Goal: Information Seeking & Learning: Understand process/instructions

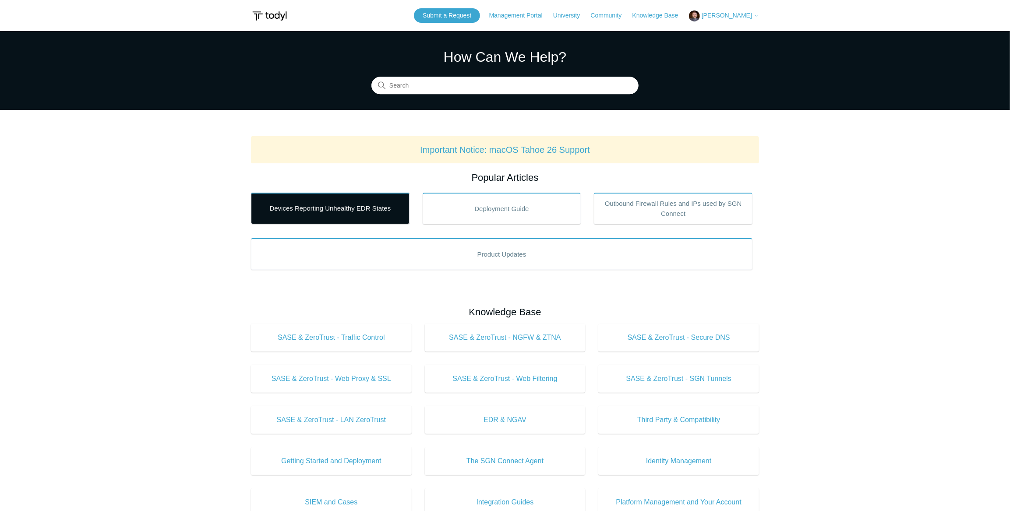
click at [306, 210] on link "Devices Reporting Unhealthy EDR States" at bounding box center [330, 209] width 158 height 32
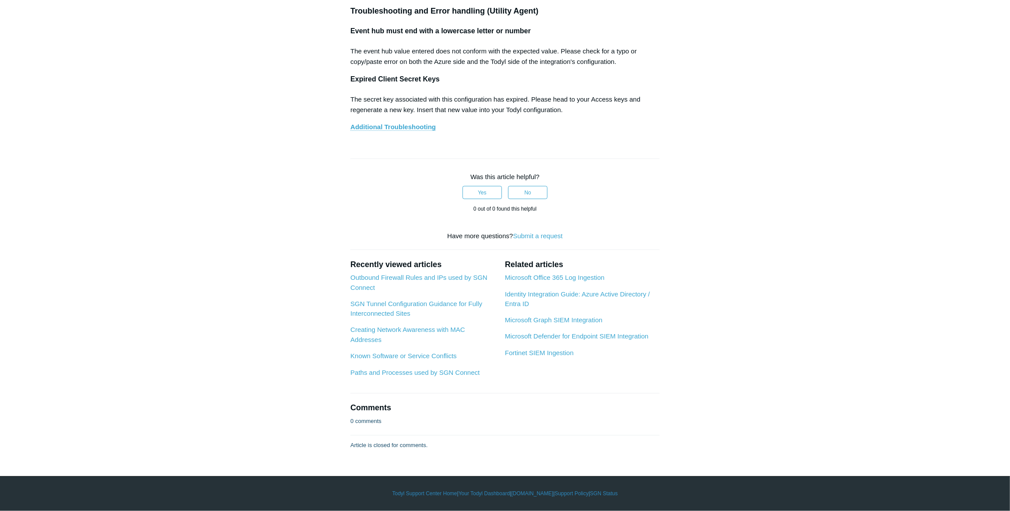
scroll to position [6758, 0]
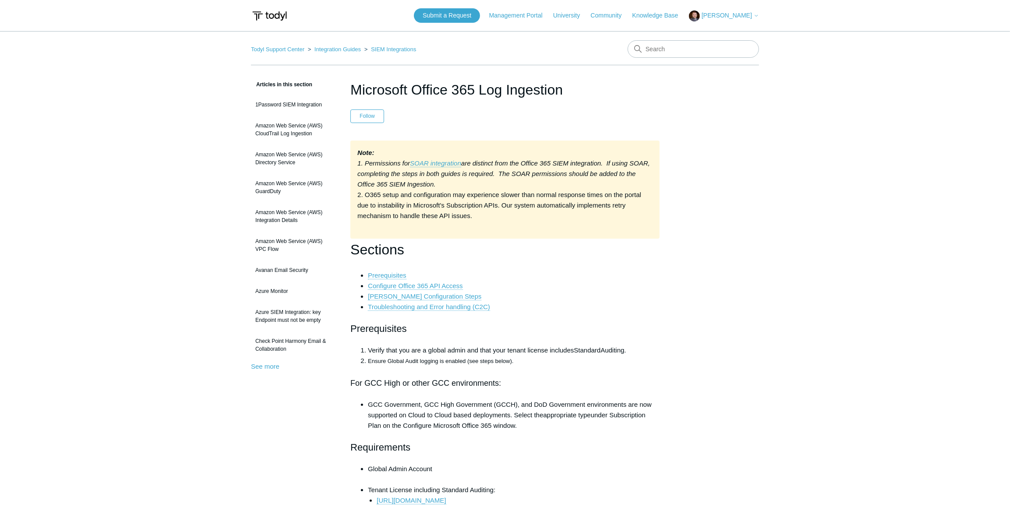
drag, startPoint x: 357, startPoint y: 173, endPoint x: 468, endPoint y: 184, distance: 112.2
click at [468, 184] on div "Note: 1. Permissions for SOAR integration are distinct from the Office 365 SIEM…" at bounding box center [504, 190] width 309 height 98
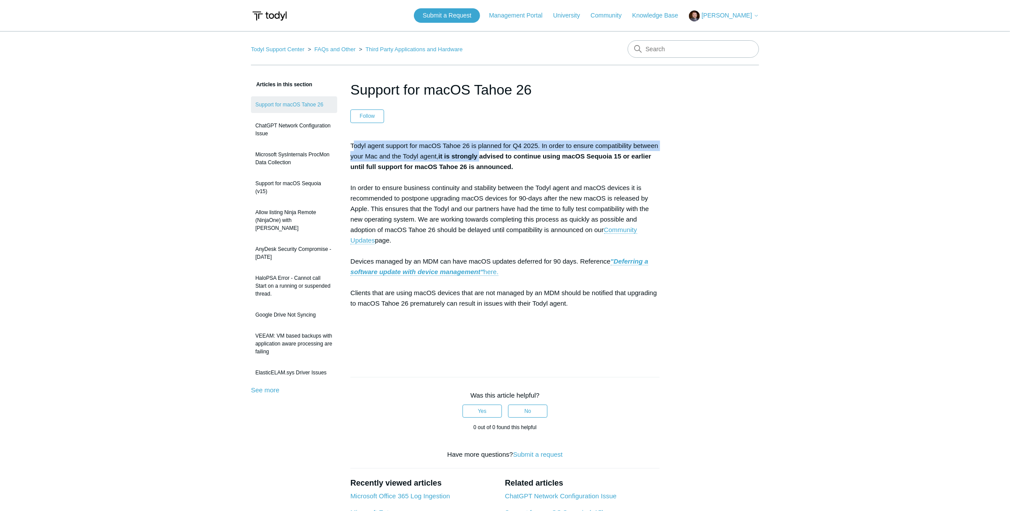
drag, startPoint x: 354, startPoint y: 145, endPoint x: 482, endPoint y: 155, distance: 129.2
click at [482, 155] on p "Todyl agent support for macOS Tahoe 26 is planned for Q4 2025. In order to ensu…" at bounding box center [504, 246] width 309 height 210
click at [398, 149] on p "Todyl agent support for macOS Tahoe 26 is planned for Q4 2025. In order to ensu…" at bounding box center [504, 246] width 309 height 210
drag, startPoint x: 363, startPoint y: 148, endPoint x: 551, endPoint y: 145, distance: 188.7
click at [551, 145] on p "Todyl agent support for macOS Tahoe 26 is planned for Q4 2025. In order to ensu…" at bounding box center [504, 246] width 309 height 210
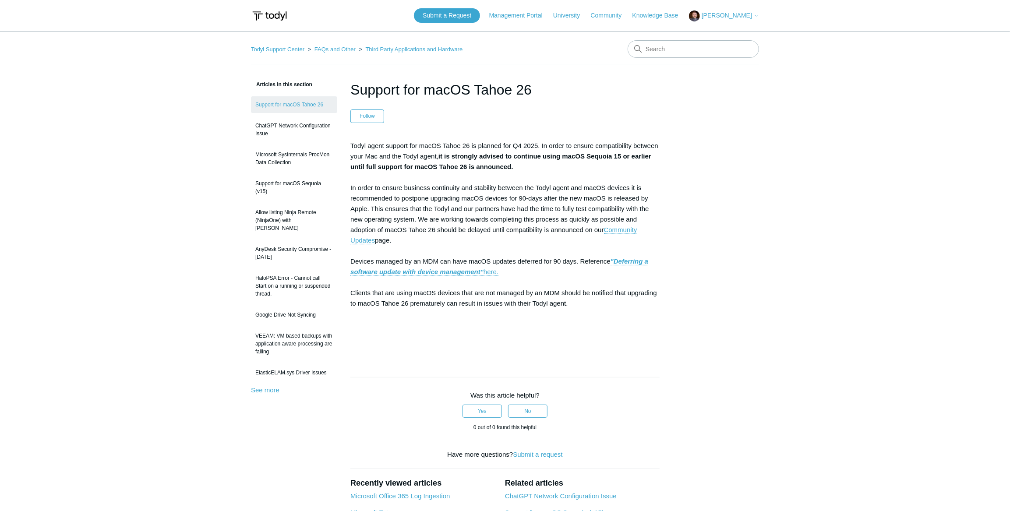
click at [572, 146] on p "Todyl agent support for macOS Tahoe 26 is planned for Q4 2025. In order to ensu…" at bounding box center [504, 246] width 309 height 210
drag, startPoint x: 397, startPoint y: 157, endPoint x: 451, endPoint y: 157, distance: 53.9
click at [451, 157] on p "Todyl agent support for macOS Tahoe 26 is planned for Q4 2025. In order to ensu…" at bounding box center [504, 246] width 309 height 210
click at [483, 157] on strong "it is strongly advised to continue using macOS Sequoia 15 or earlier until full…" at bounding box center [500, 161] width 301 height 18
drag, startPoint x: 450, startPoint y: 154, endPoint x: 398, endPoint y: 164, distance: 52.2
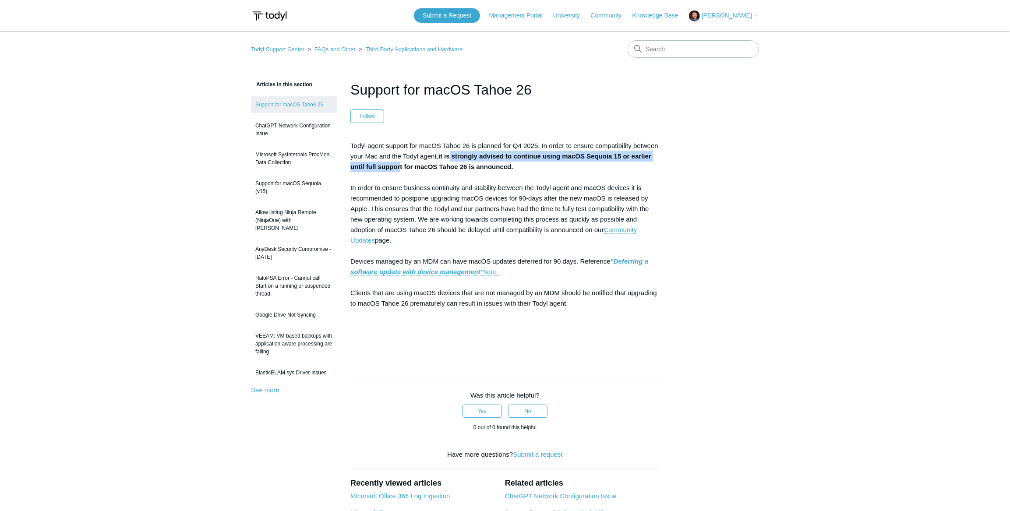
click at [398, 164] on strong "it is strongly advised to continue using macOS Sequoia 15 or earlier until full…" at bounding box center [500, 161] width 301 height 18
click at [387, 167] on strong "it is strongly advised to continue using macOS Sequoia 15 or earlier until full…" at bounding box center [500, 161] width 301 height 18
drag, startPoint x: 393, startPoint y: 170, endPoint x: 511, endPoint y: 173, distance: 117.4
click at [511, 173] on p "Todyl agent support for macOS Tahoe 26 is planned for Q4 2025. In order to ensu…" at bounding box center [504, 246] width 309 height 210
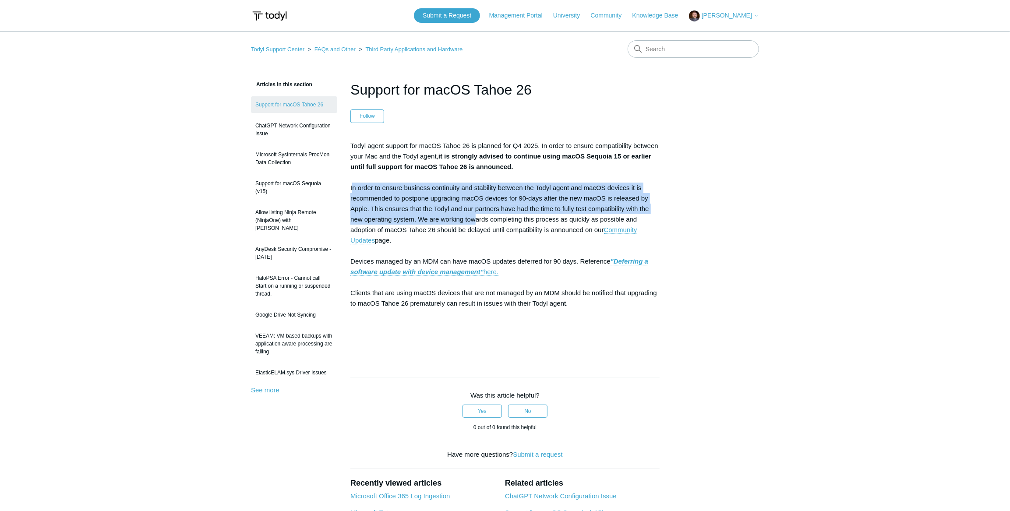
drag, startPoint x: 351, startPoint y: 185, endPoint x: 473, endPoint y: 217, distance: 126.0
click at [473, 217] on p "Todyl agent support for macOS Tahoe 26 is planned for Q4 2025. In order to ensu…" at bounding box center [504, 246] width 309 height 210
click at [463, 192] on p "Todyl agent support for macOS Tahoe 26 is planned for Q4 2025. In order to ensu…" at bounding box center [504, 246] width 309 height 210
drag, startPoint x: 353, startPoint y: 185, endPoint x: 467, endPoint y: 228, distance: 121.5
click at [467, 228] on p "Todyl agent support for macOS Tahoe 26 is planned for Q4 2025. In order to ensu…" at bounding box center [504, 246] width 309 height 210
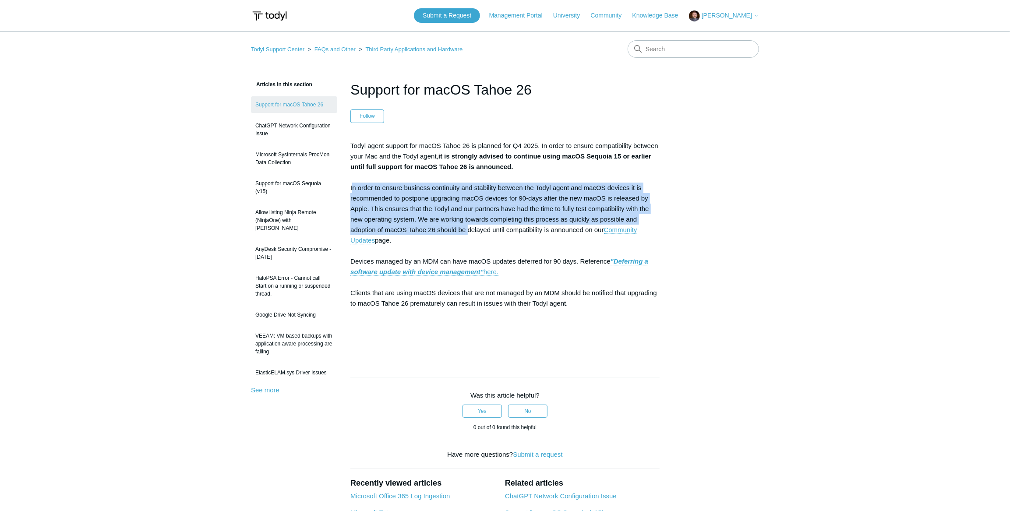
click at [483, 203] on p "Todyl agent support for macOS Tahoe 26 is planned for Q4 2025. In order to ensu…" at bounding box center [504, 246] width 309 height 210
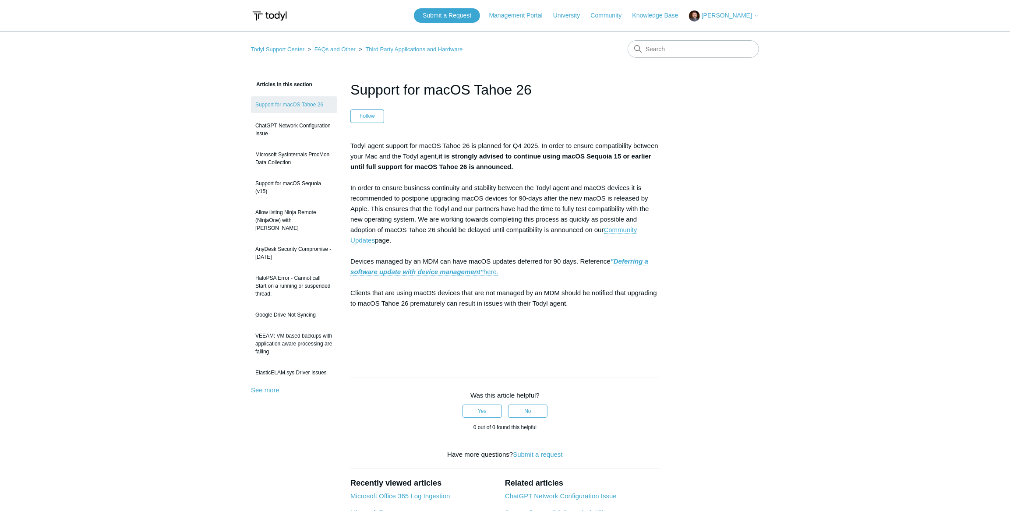
drag, startPoint x: 370, startPoint y: 209, endPoint x: 430, endPoint y: 238, distance: 66.8
click at [430, 238] on p "Todyl agent support for macOS Tahoe 26 is planned for Q4 2025. In order to ensu…" at bounding box center [504, 246] width 309 height 210
click at [436, 220] on p "Todyl agent support for macOS Tahoe 26 is planned for Q4 2025. In order to ensu…" at bounding box center [504, 246] width 309 height 210
drag, startPoint x: 372, startPoint y: 207, endPoint x: 425, endPoint y: 242, distance: 63.3
click at [425, 242] on p "Todyl agent support for macOS Tahoe 26 is planned for Q4 2025. In order to ensu…" at bounding box center [504, 246] width 309 height 210
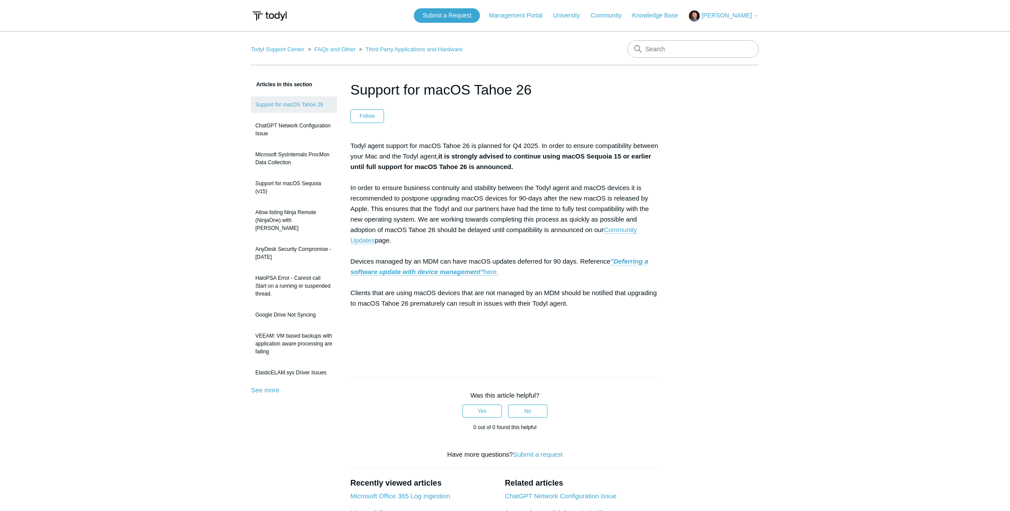
click at [425, 242] on p "Todyl agent support for macOS Tahoe 26 is planned for Q4 2025. In order to ensu…" at bounding box center [504, 246] width 309 height 210
drag, startPoint x: 370, startPoint y: 261, endPoint x: 594, endPoint y: 302, distance: 227.1
click at [594, 302] on p "Todyl agent support for macOS Tahoe 26 is planned for Q4 2025. In order to ensu…" at bounding box center [504, 246] width 309 height 210
click at [567, 304] on p "Todyl agent support for macOS Tahoe 26 is planned for Q4 2025. In order to ensu…" at bounding box center [504, 246] width 309 height 210
drag, startPoint x: 500, startPoint y: 276, endPoint x: 355, endPoint y: 143, distance: 197.4
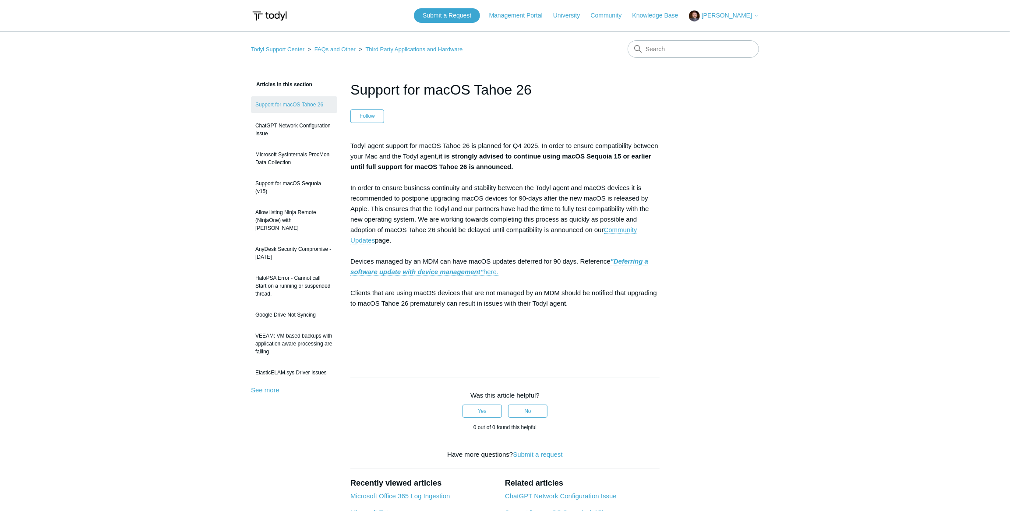
click at [355, 143] on p "Todyl agent support for macOS Tahoe 26 is planned for Q4 2025. In order to ensu…" at bounding box center [504, 246] width 309 height 210
drag, startPoint x: 351, startPoint y: 144, endPoint x: 587, endPoint y: 305, distance: 286.0
click at [587, 305] on p "Todyl agent support for macOS Tahoe 26 is planned for Q4 2025. In order to ensu…" at bounding box center [504, 246] width 309 height 210
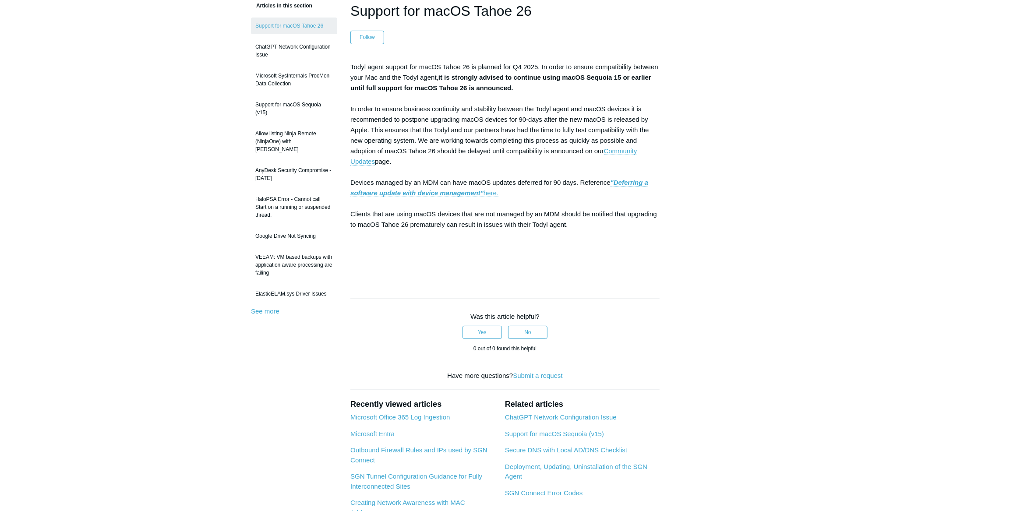
scroll to position [79, 0]
click at [574, 416] on link "ChatGPT Network Configuration Issue" at bounding box center [561, 416] width 112 height 7
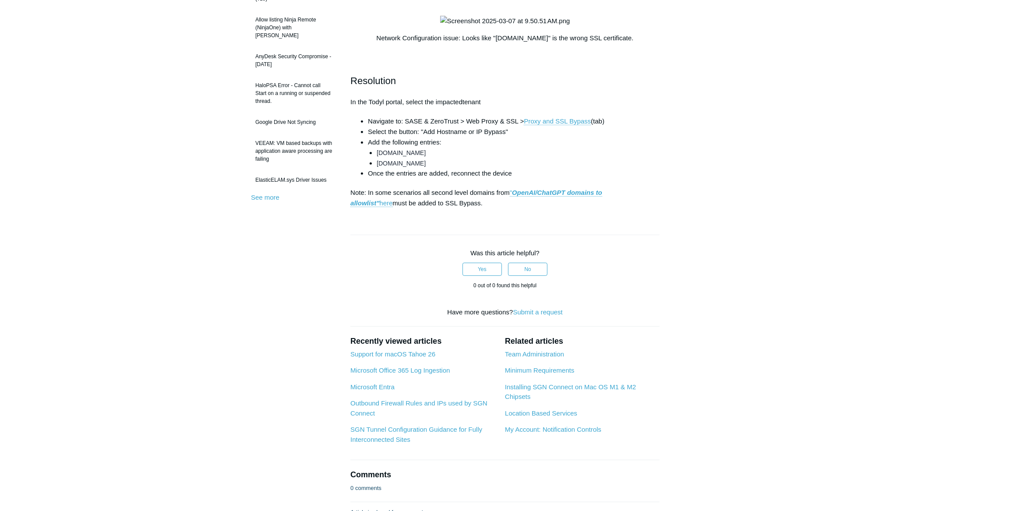
scroll to position [199, 0]
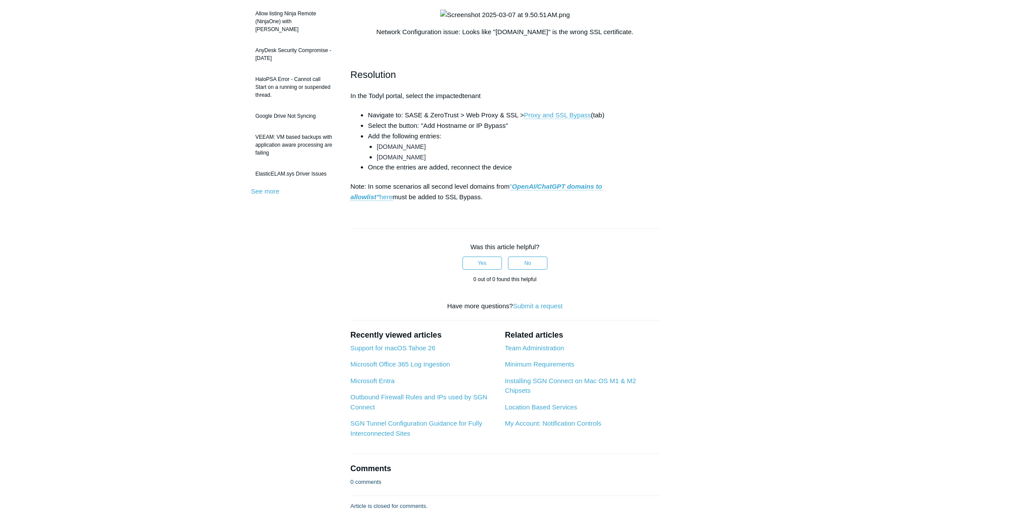
drag, startPoint x: 416, startPoint y: 371, endPoint x: 463, endPoint y: 380, distance: 48.5
click at [463, 202] on p "Note: In some scenarios all second level domains from " OpenAI/ChatGPT domains …" at bounding box center [504, 191] width 309 height 21
click at [134, 173] on main "Todyl Support Center FAQs and Other Third Party Applications and Hardware Artic…" at bounding box center [505, 171] width 1010 height 678
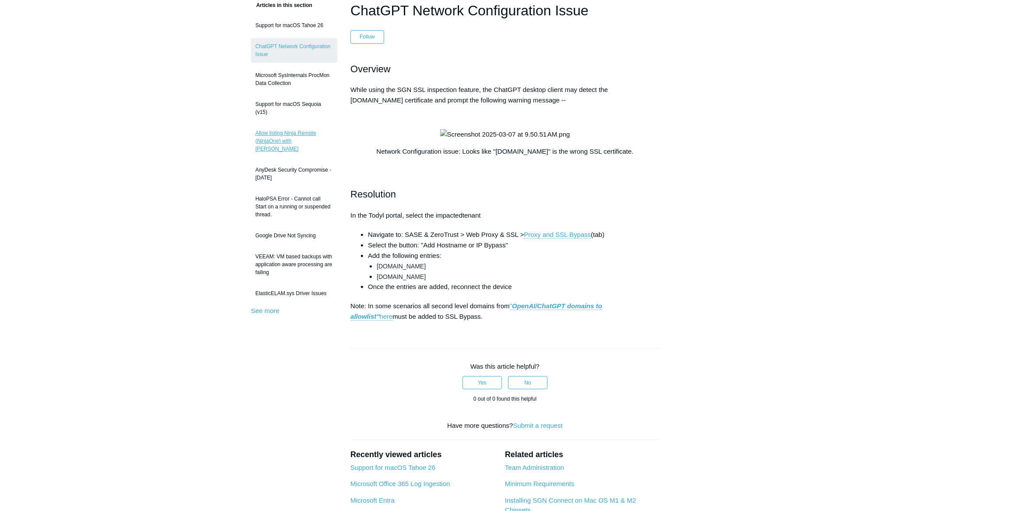
scroll to position [39, 0]
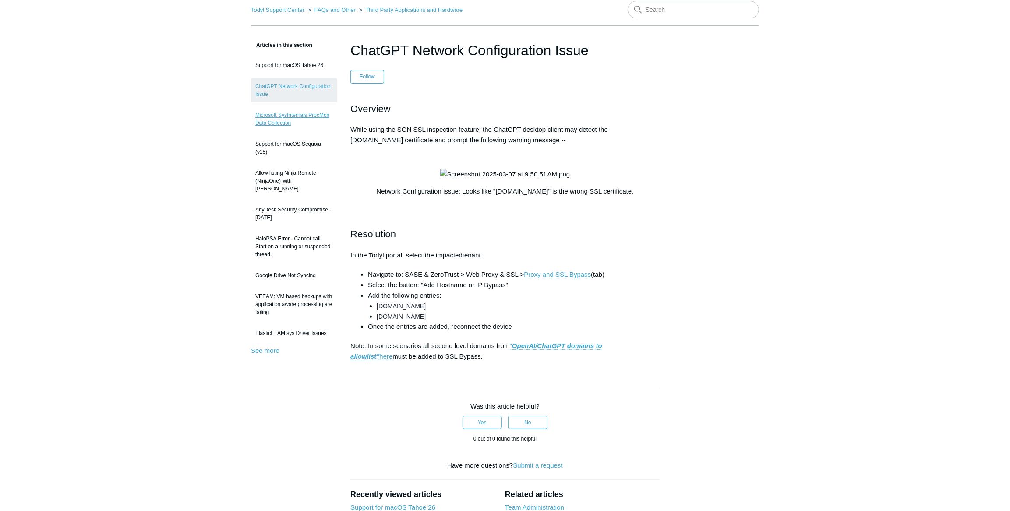
click at [287, 121] on link "Microsoft SysInternals ProcMon Data Collection" at bounding box center [294, 119] width 86 height 25
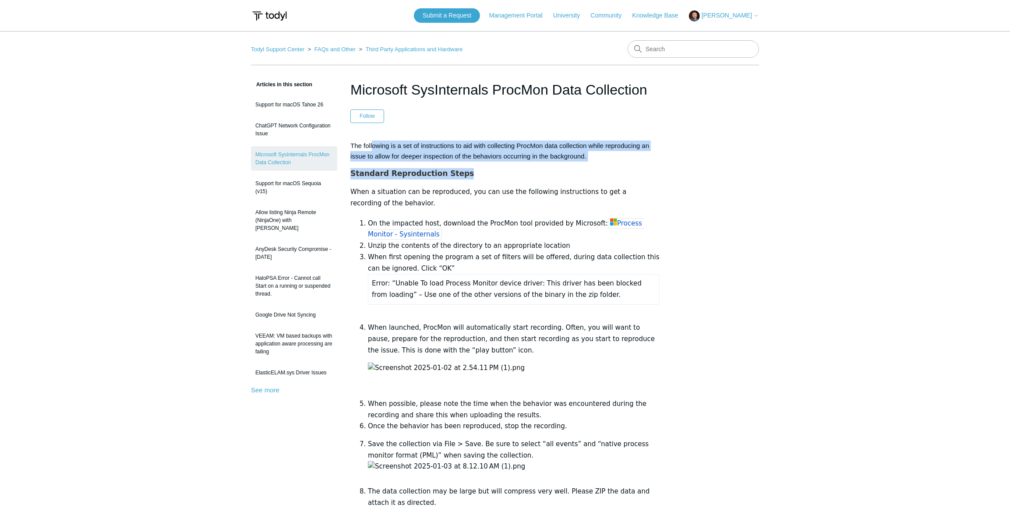
drag, startPoint x: 371, startPoint y: 149, endPoint x: 674, endPoint y: 161, distance: 302.8
click at [414, 154] on p "The following is a set of instructions to aid with collecting ProcMon data coll…" at bounding box center [504, 151] width 309 height 21
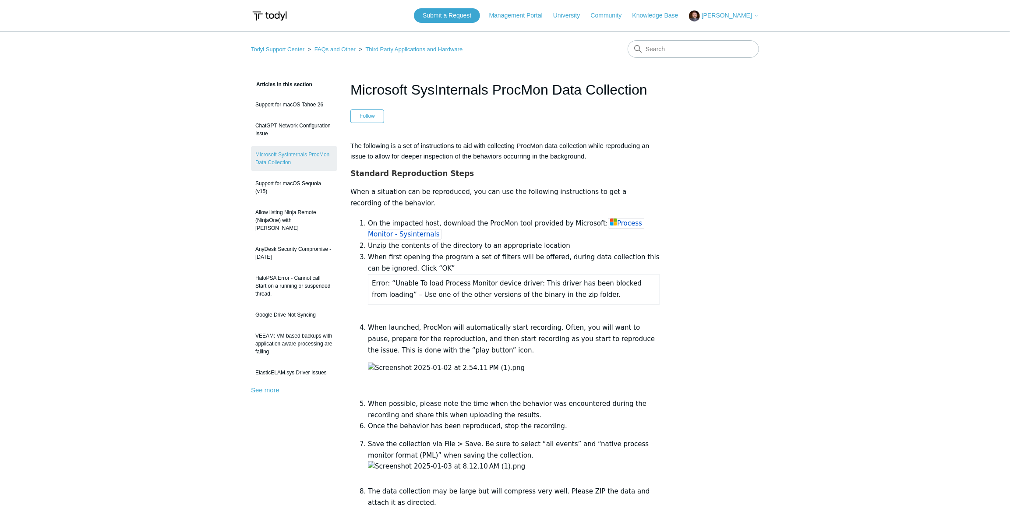
drag, startPoint x: 374, startPoint y: 149, endPoint x: 620, endPoint y: 157, distance: 246.2
click at [620, 157] on p "The following is a set of instructions to aid with collecting ProcMon data coll…" at bounding box center [504, 151] width 309 height 21
click at [490, 159] on p "The following is a set of instructions to aid with collecting ProcMon data coll…" at bounding box center [504, 151] width 309 height 21
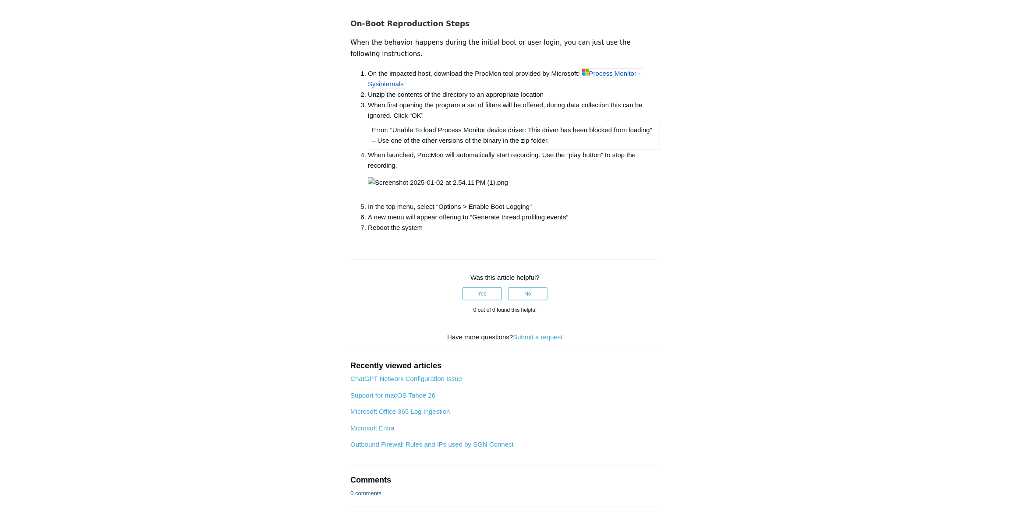
scroll to position [517, 0]
drag, startPoint x: 367, startPoint y: 301, endPoint x: 423, endPoint y: 317, distance: 57.8
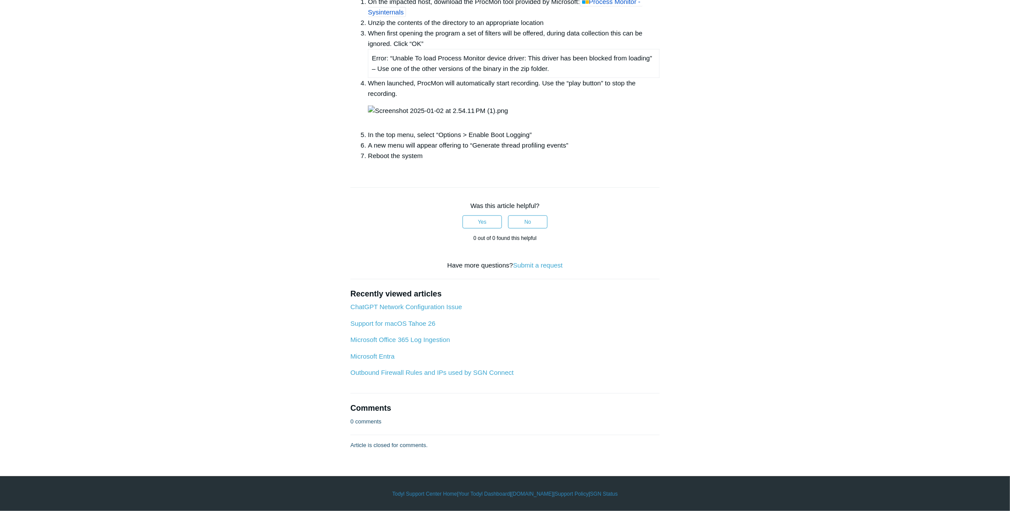
scroll to position [676, 0]
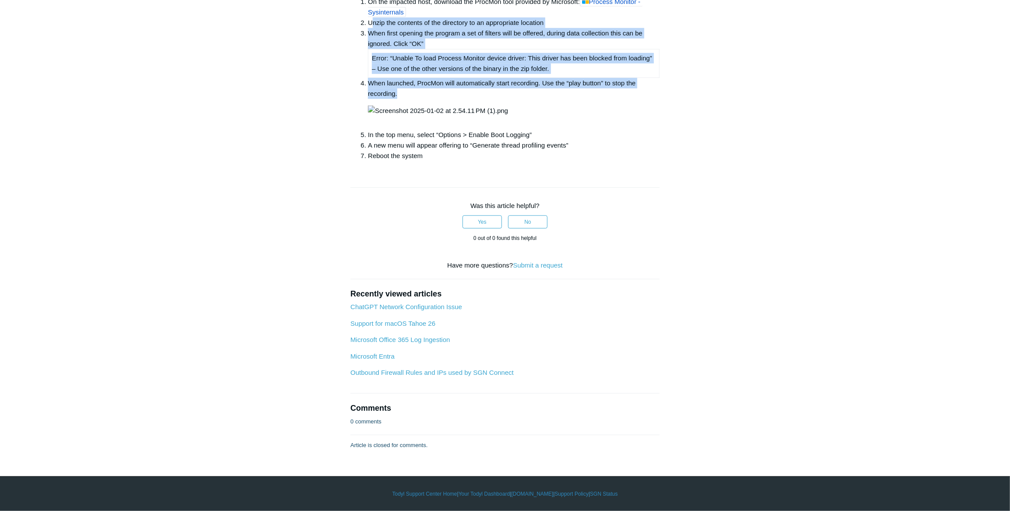
drag, startPoint x: 372, startPoint y: 265, endPoint x: 440, endPoint y: 336, distance: 98.5
click at [440, 161] on ol "On the impacted host, download the ProcMon tool provided by Microsoft: Process …" at bounding box center [509, 78] width 300 height 165
click at [433, 130] on li "When launched, ProcMon will automatically start recording. Use the “play button…" at bounding box center [514, 104] width 292 height 52
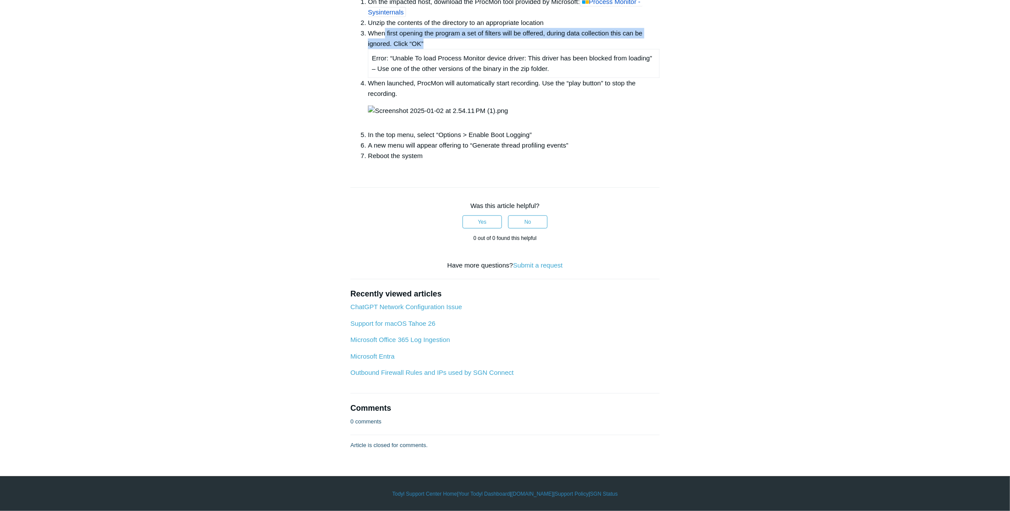
drag, startPoint x: 385, startPoint y: 276, endPoint x: 462, endPoint y: 285, distance: 77.6
click at [462, 78] on li "When first opening the program a set of filters will be offered, during data co…" at bounding box center [514, 53] width 292 height 50
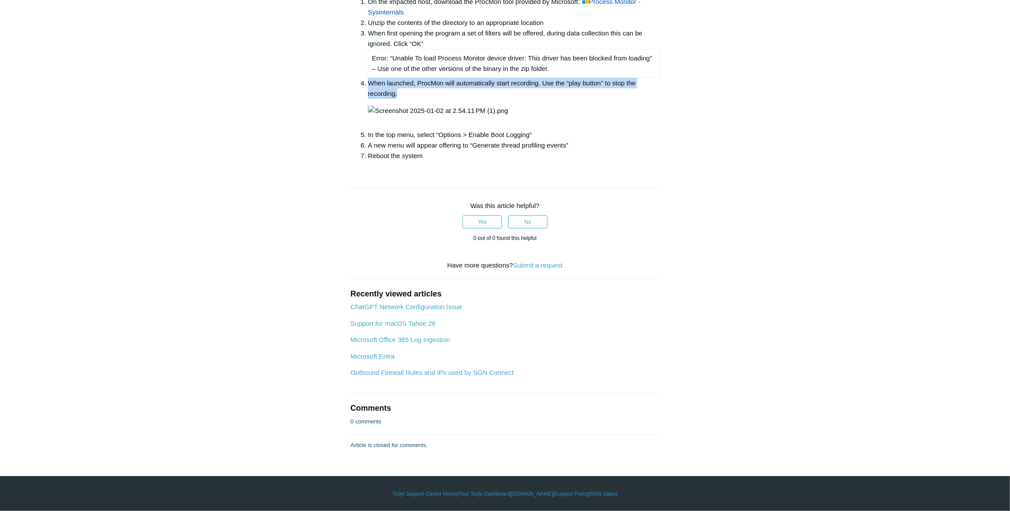
drag, startPoint x: 369, startPoint y: 326, endPoint x: 432, endPoint y: 337, distance: 63.6
click at [432, 130] on li "When launched, ProcMon will automatically start recording. Use the “play button…" at bounding box center [514, 104] width 292 height 52
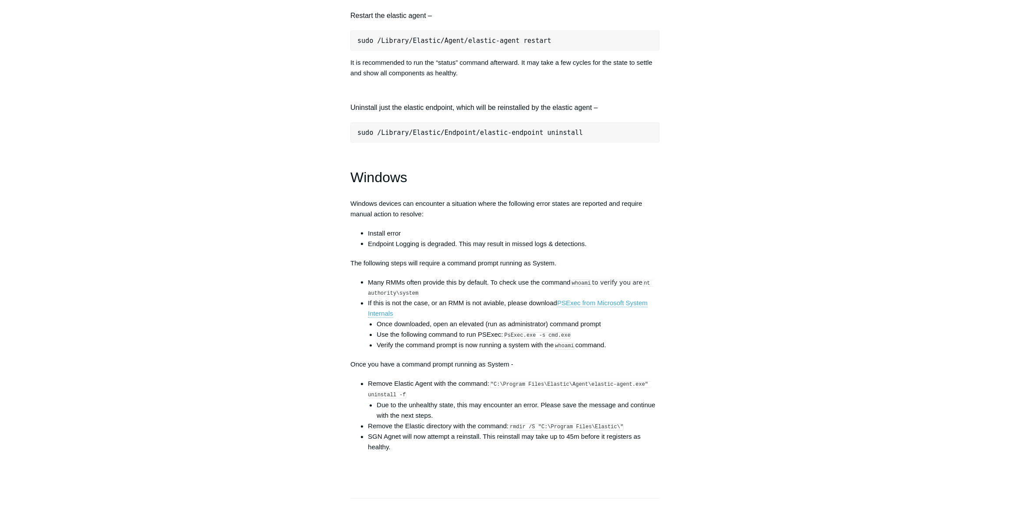
scroll to position [1114, 0]
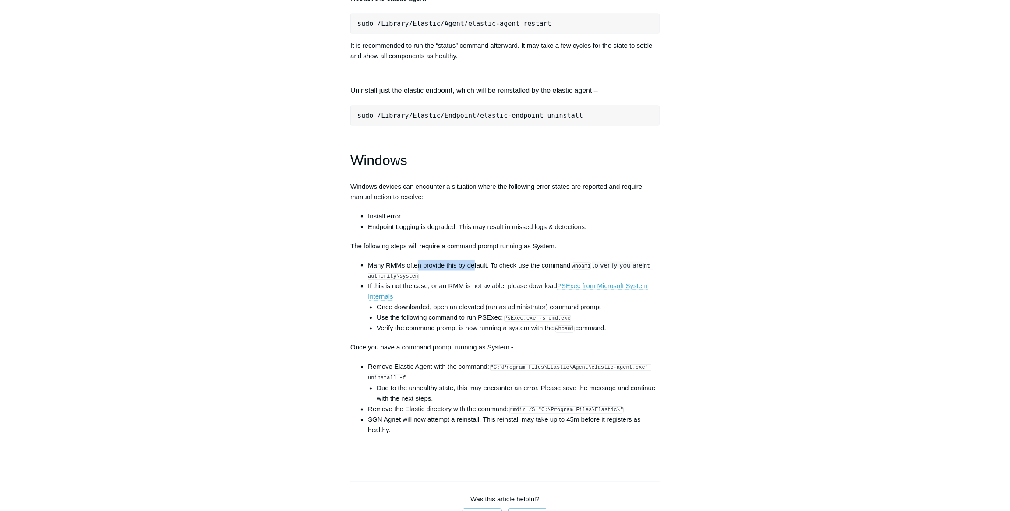
drag, startPoint x: 423, startPoint y: 271, endPoint x: 475, endPoint y: 273, distance: 51.3
click at [475, 273] on li "Many RMMs often provide this by default. To check use the command whoami to ver…" at bounding box center [514, 270] width 292 height 21
click at [516, 273] on li "Many RMMs often provide this by default. To check use the command whoami to ver…" at bounding box center [514, 270] width 292 height 21
drag, startPoint x: 491, startPoint y: 273, endPoint x: 591, endPoint y: 271, distance: 99.4
click at [591, 271] on li "Many RMMs often provide this by default. To check use the command whoami to ver…" at bounding box center [514, 270] width 292 height 21
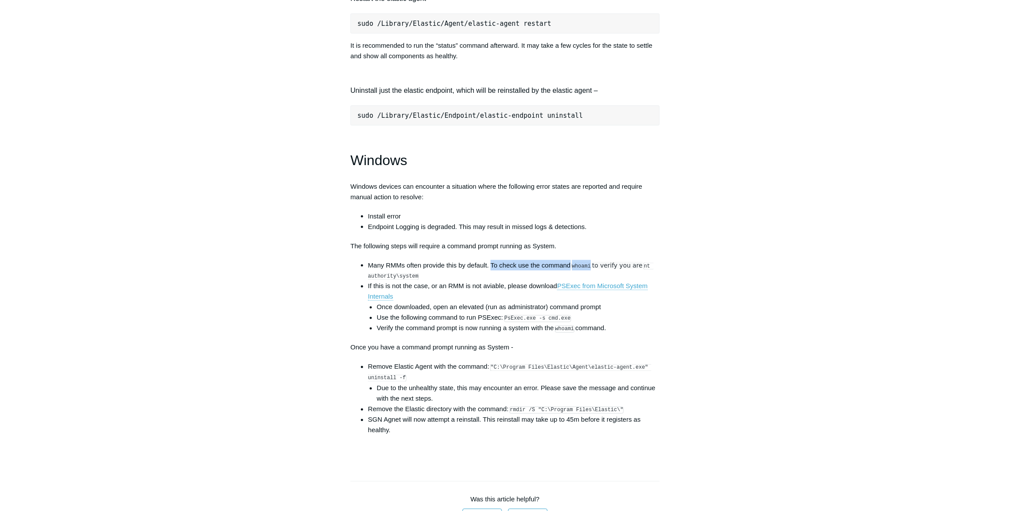
click at [532, 271] on li "Many RMMs often provide this by default. To check use the command whoami to ver…" at bounding box center [514, 270] width 292 height 21
drag, startPoint x: 390, startPoint y: 293, endPoint x: 496, endPoint y: 290, distance: 106.0
click at [496, 290] on li "If this is not the case, or an RMM is not aviable, please download PSExec from …" at bounding box center [514, 307] width 292 height 53
click at [527, 291] on li "If this is not the case, or an RMM is not aviable, please download PSExec from …" at bounding box center [514, 307] width 292 height 53
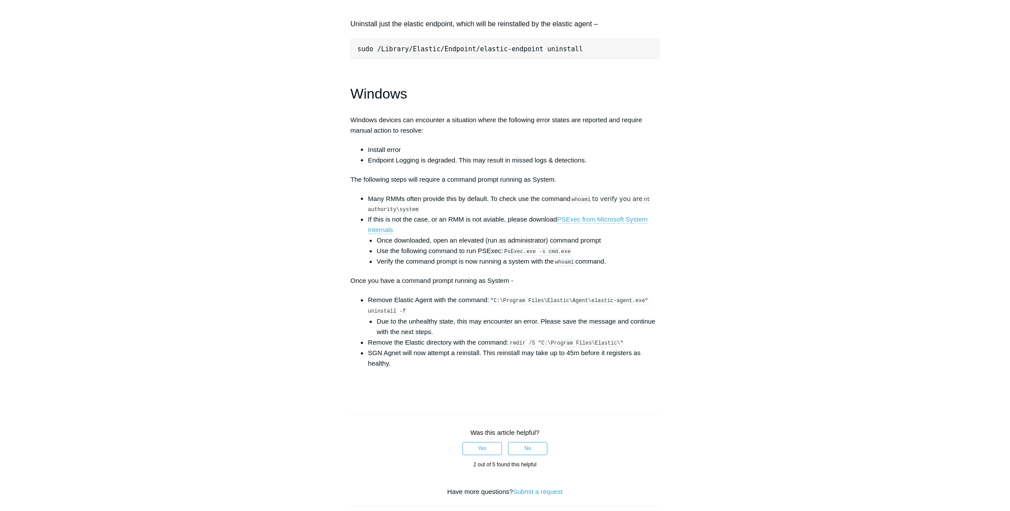
scroll to position [1194, 0]
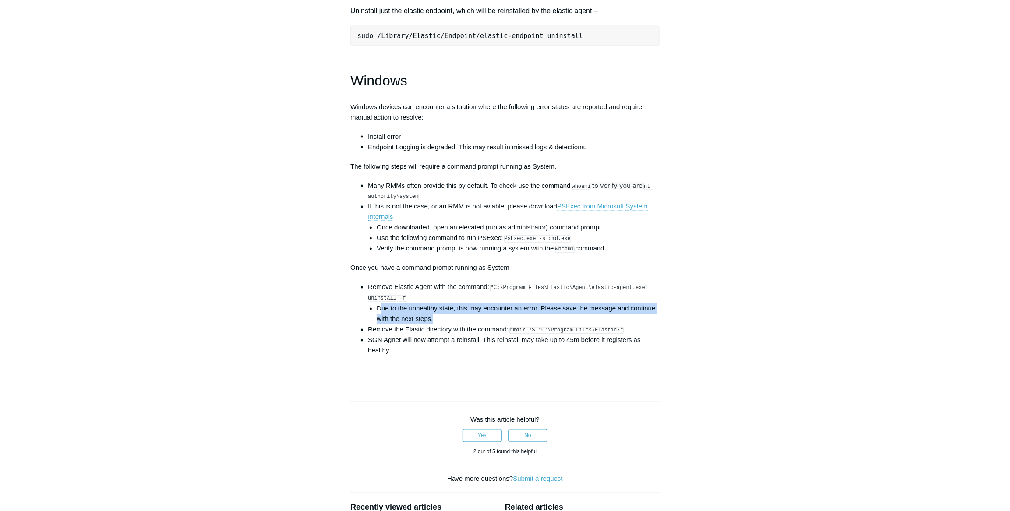
drag, startPoint x: 382, startPoint y: 315, endPoint x: 470, endPoint y: 320, distance: 88.1
click at [470, 320] on li "Due to the unhealthy state, this may encounter an error. Please save the messag…" at bounding box center [518, 313] width 283 height 21
drag, startPoint x: 481, startPoint y: 313, endPoint x: 543, endPoint y: 322, distance: 62.7
click at [543, 322] on li "Due to the unhealthy state, this may encounter an error. Please save the messag…" at bounding box center [518, 313] width 283 height 21
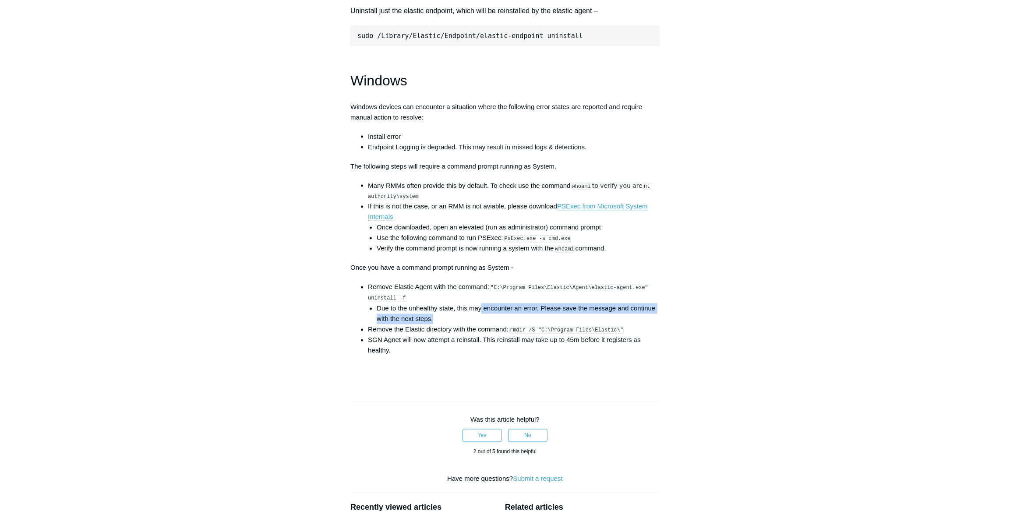
click at [590, 316] on li "Due to the unhealthy state, this may encounter an error. Please save the messag…" at bounding box center [518, 313] width 283 height 21
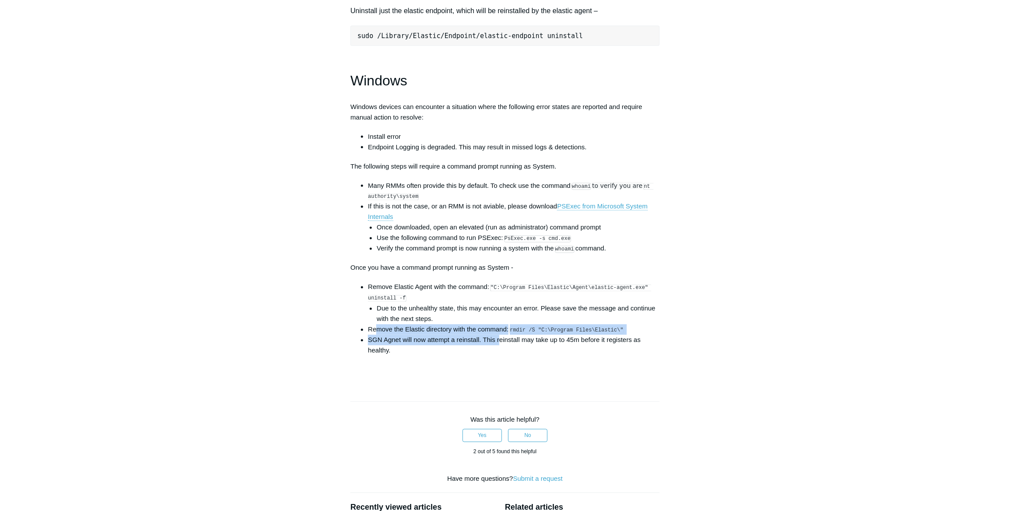
drag, startPoint x: 384, startPoint y: 333, endPoint x: 500, endPoint y: 346, distance: 116.4
click at [500, 346] on ul "Remove Elastic Agent with the command: "C:\Program Files\Elastic\Agent\elastic-…" at bounding box center [509, 319] width 300 height 74
click at [500, 346] on li "SGN Agnet will now attempt a reinstall. This reinstall may take up to 45m befor…" at bounding box center [514, 345] width 292 height 21
drag, startPoint x: 368, startPoint y: 346, endPoint x: 416, endPoint y: 356, distance: 49.2
click at [416, 356] on li "SGN Agnet will now attempt a reinstall. This reinstall may take up to 45m befor…" at bounding box center [514, 345] width 292 height 21
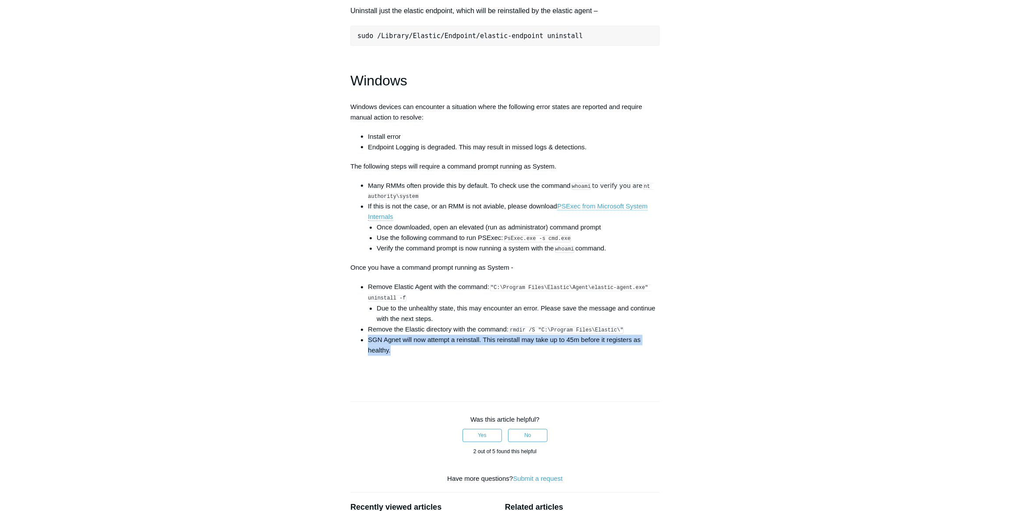
click at [413, 346] on li "SGN Agnet will now attempt a reinstall. This reinstall may take up to 45m befor…" at bounding box center [514, 345] width 292 height 21
drag, startPoint x: 368, startPoint y: 345, endPoint x: 420, endPoint y: 353, distance: 53.1
click at [420, 353] on li "SGN Agnet will now attempt a reinstall. This reinstall may take up to 45m befor…" at bounding box center [514, 345] width 292 height 21
drag, startPoint x: 394, startPoint y: 355, endPoint x: 366, endPoint y: 335, distance: 33.6
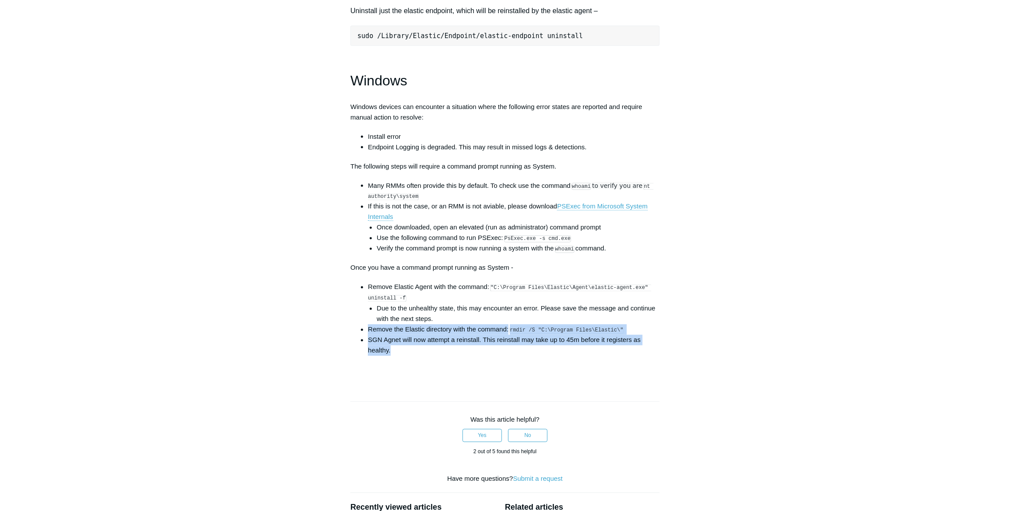
click at [366, 335] on ul "Remove Elastic Agent with the command: "C:\Program Files\Elastic\Agent\elastic-…" at bounding box center [509, 319] width 300 height 74
click at [373, 347] on li "SGN Agnet will now attempt a reinstall. This reinstall may take up to 45m befor…" at bounding box center [514, 345] width 292 height 21
drag, startPoint x: 368, startPoint y: 345, endPoint x: 429, endPoint y: 353, distance: 61.4
click at [429, 353] on li "SGN Agnet will now attempt a reinstall. This reinstall may take up to 45m befor…" at bounding box center [514, 345] width 292 height 21
click at [402, 352] on li "SGN Agnet will now attempt a reinstall. This reinstall may take up to 45m befor…" at bounding box center [514, 345] width 292 height 21
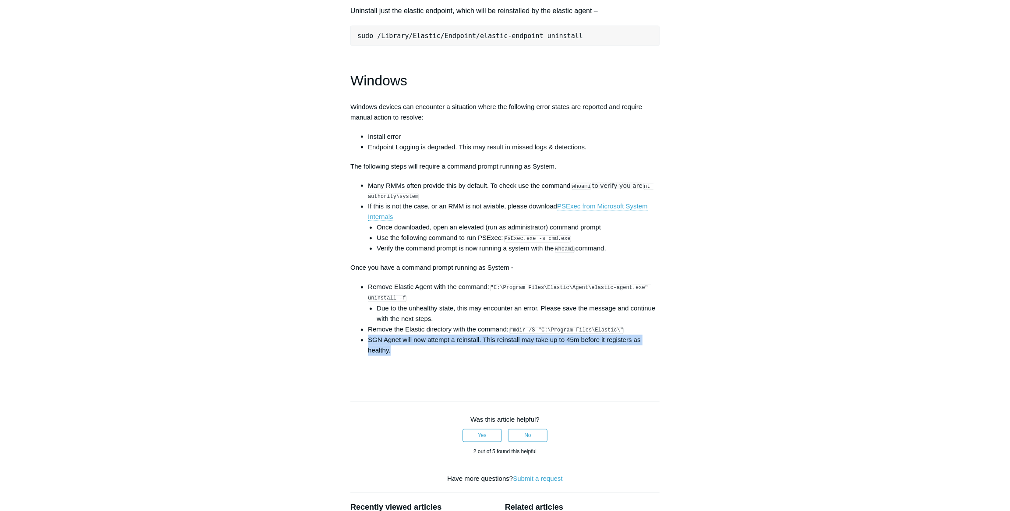
click at [397, 356] on li "SGN Agnet will now attempt a reinstall. This reinstall may take up to 45m befor…" at bounding box center [514, 345] width 292 height 21
click at [396, 324] on li "Due to the unhealthy state, this may encounter an error. Please save the messag…" at bounding box center [518, 313] width 283 height 21
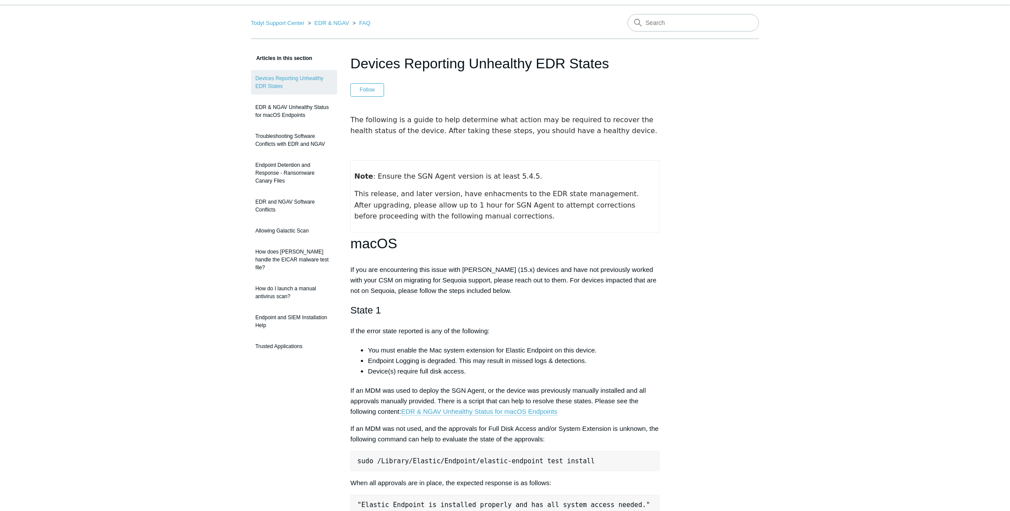
scroll to position [0, 0]
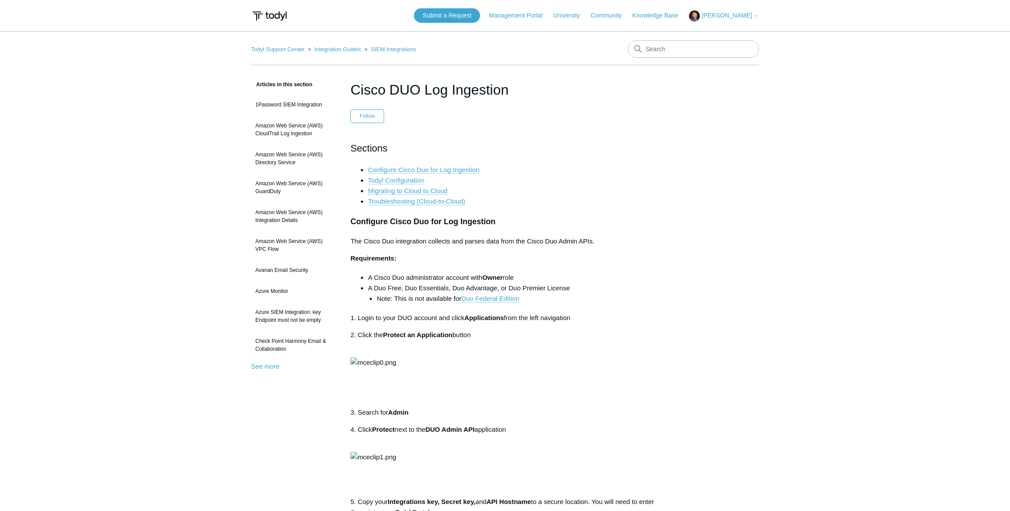
scroll to position [119, 0]
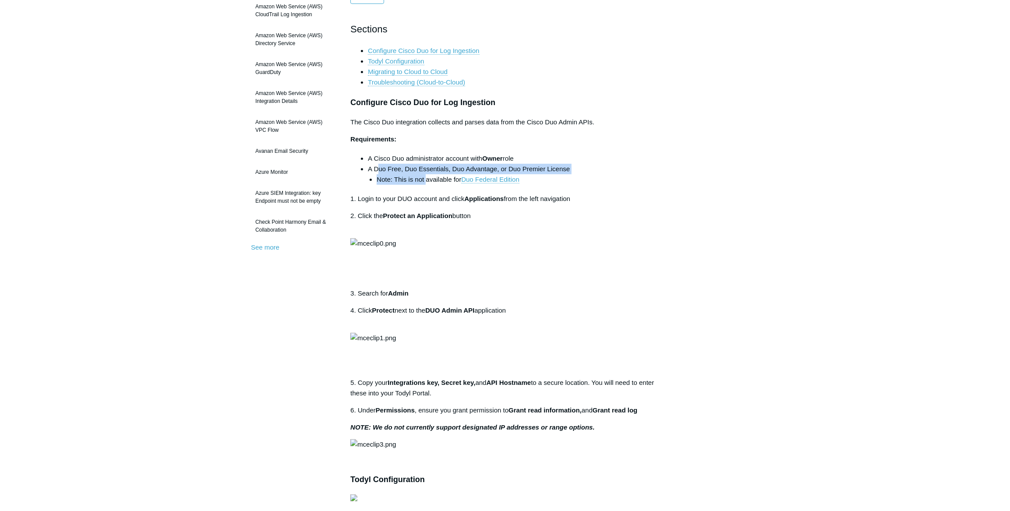
drag, startPoint x: 409, startPoint y: 169, endPoint x: 427, endPoint y: 183, distance: 22.7
click at [427, 183] on li "A Duo Free, Duo Essentials, Duo Advantage, or Duo Premier License Note: This is…" at bounding box center [514, 174] width 292 height 21
click at [381, 217] on p "2. Click the Protect an Application button" at bounding box center [504, 221] width 309 height 21
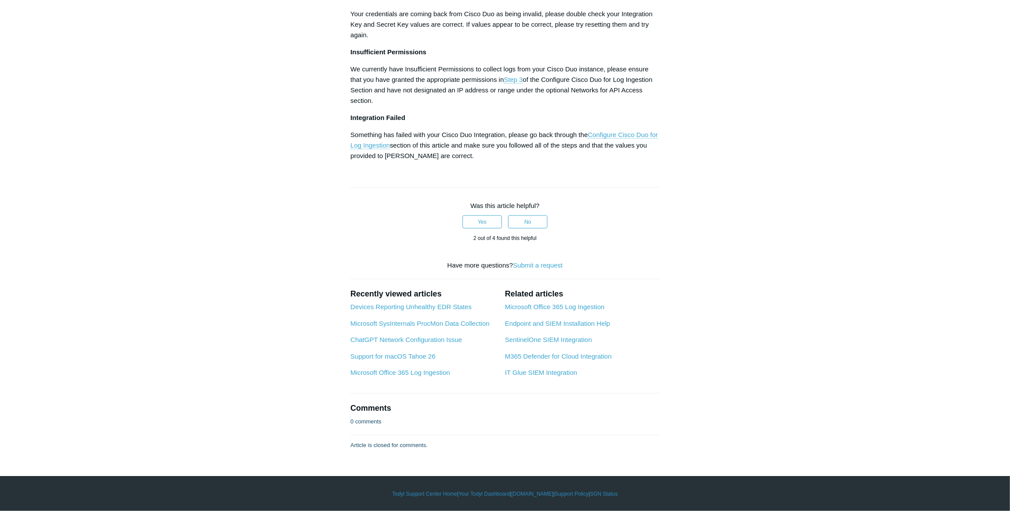
scroll to position [915, 0]
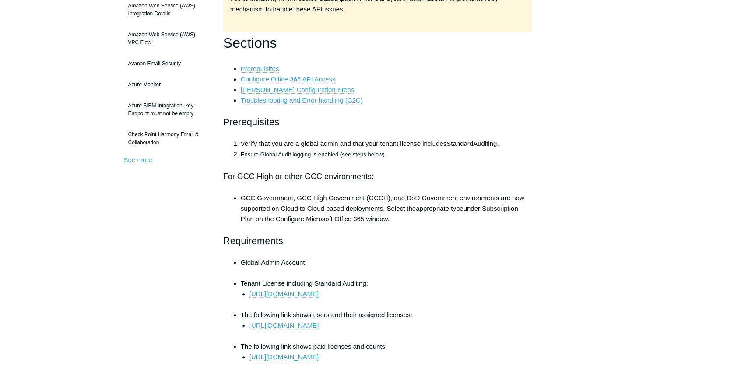
scroll to position [239, 0]
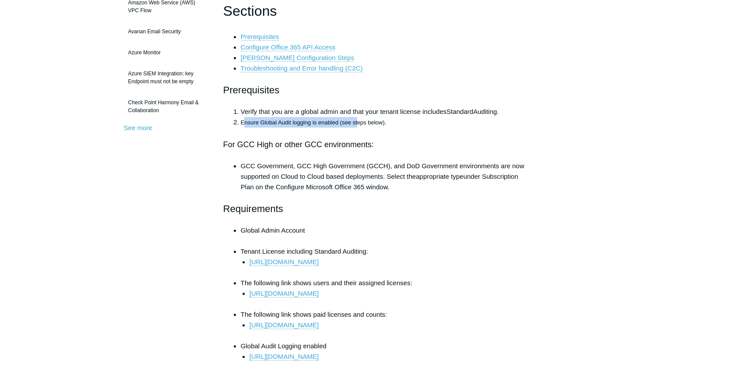
drag, startPoint x: 243, startPoint y: 123, endPoint x: 358, endPoint y: 123, distance: 115.2
click at [358, 123] on span "Ensure Global Audit logging is enabled (see steps below)." at bounding box center [313, 122] width 145 height 7
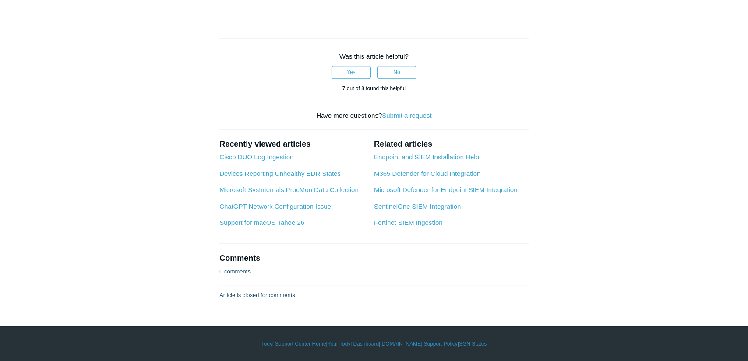
scroll to position [2945, 0]
drag, startPoint x: 218, startPoint y: 178, endPoint x: 339, endPoint y: 189, distance: 122.2
drag, startPoint x: 250, startPoint y: 177, endPoint x: 367, endPoint y: 190, distance: 118.1
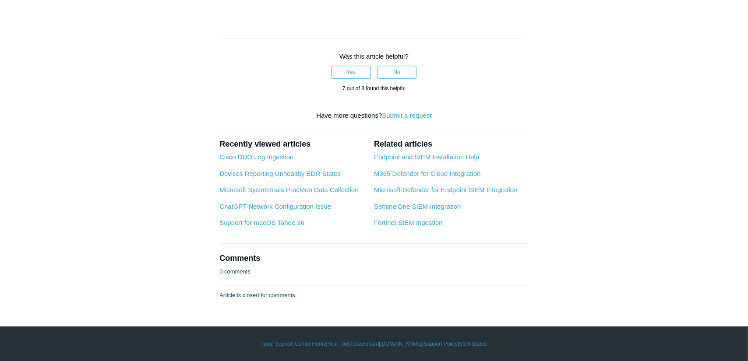
drag, startPoint x: 220, startPoint y: 118, endPoint x: 286, endPoint y: 129, distance: 67.0
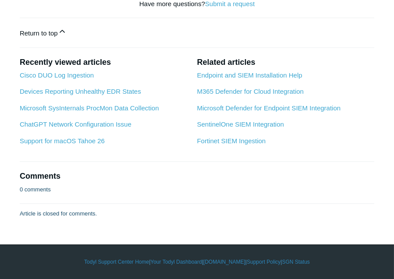
scroll to position [3765, 0]
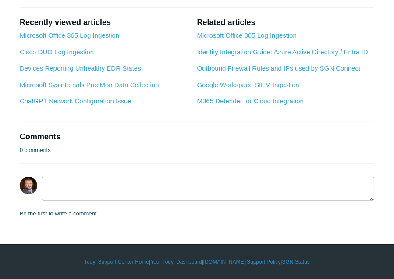
scroll to position [1472, 0]
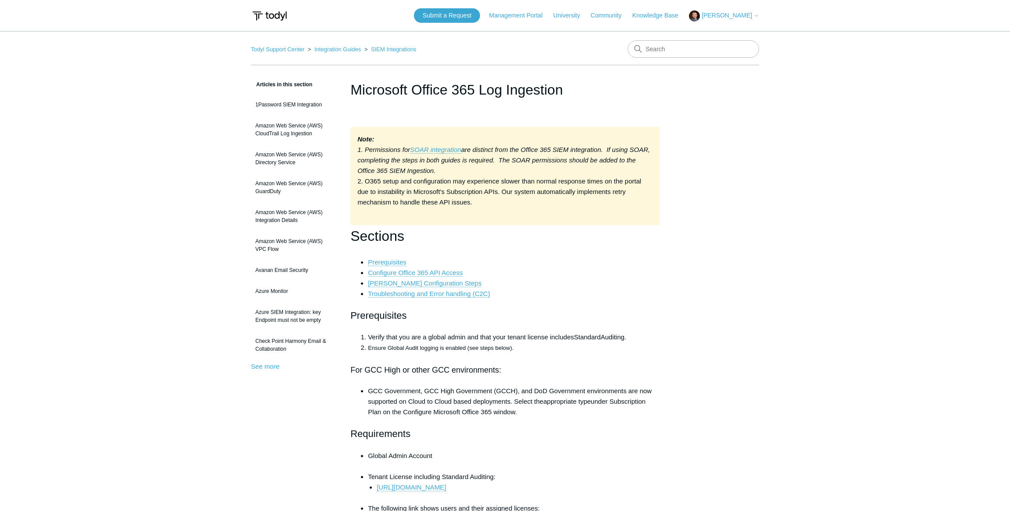
scroll to position [4591, 0]
